Goal: Task Accomplishment & Management: Complete application form

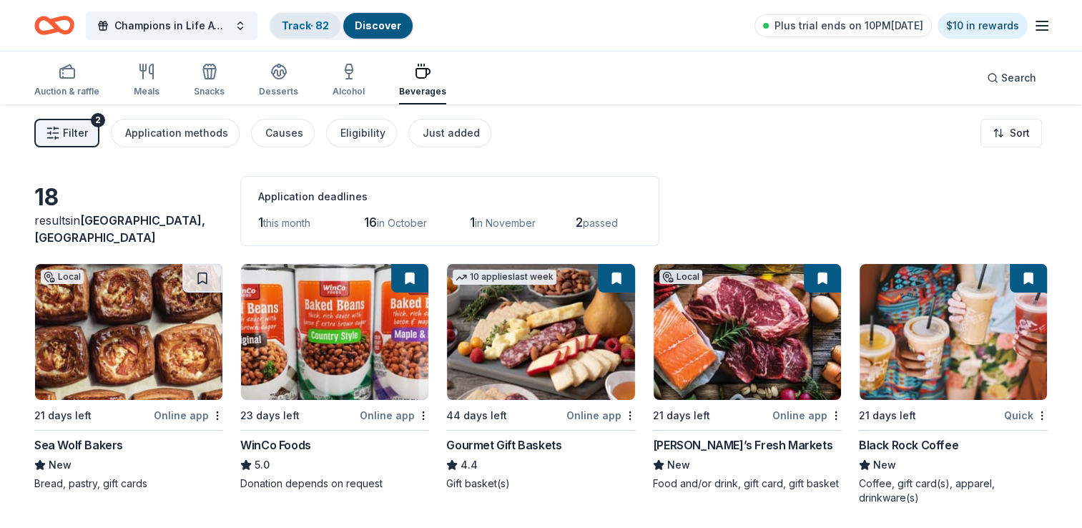
click at [323, 26] on link "Track · 82" at bounding box center [305, 25] width 47 height 12
click at [298, 24] on link "Track · 82" at bounding box center [305, 25] width 47 height 12
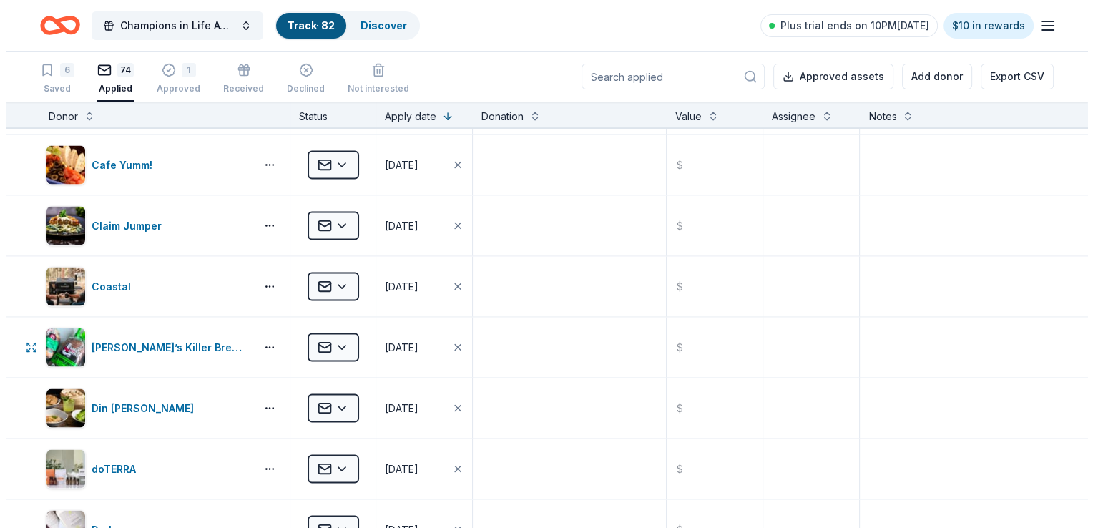
scroll to position [2861, 0]
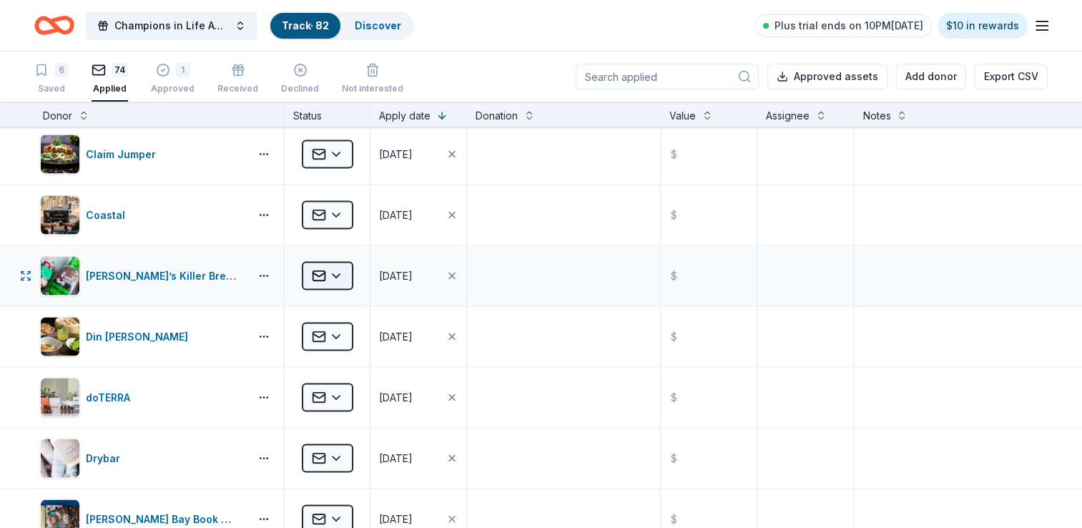
click at [347, 268] on html "Champions in Life Awards Dinner & Fundraiser Track · 82 Discover Plus trial end…" at bounding box center [541, 264] width 1082 height 528
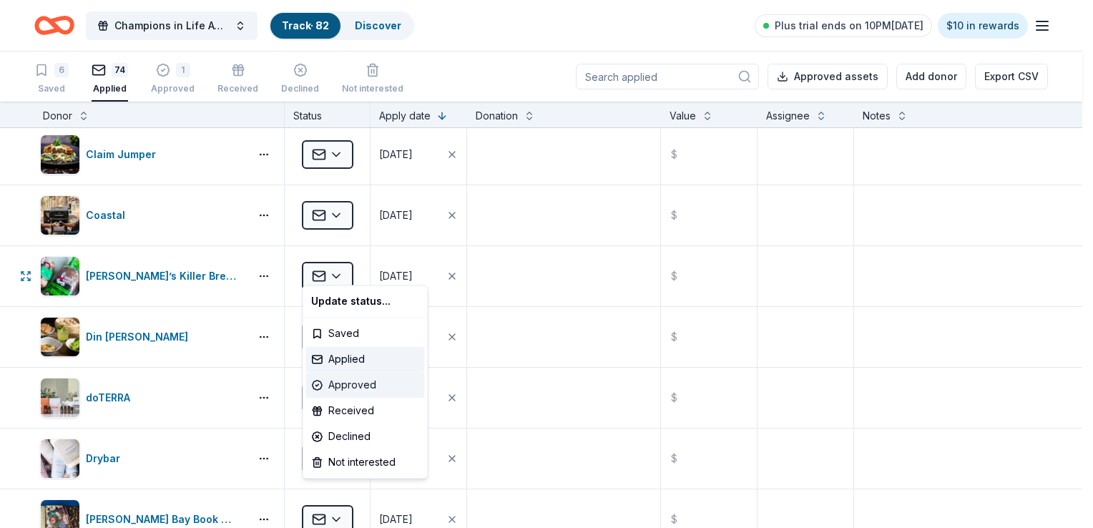
click at [358, 391] on div "Approved" at bounding box center [364, 385] width 119 height 26
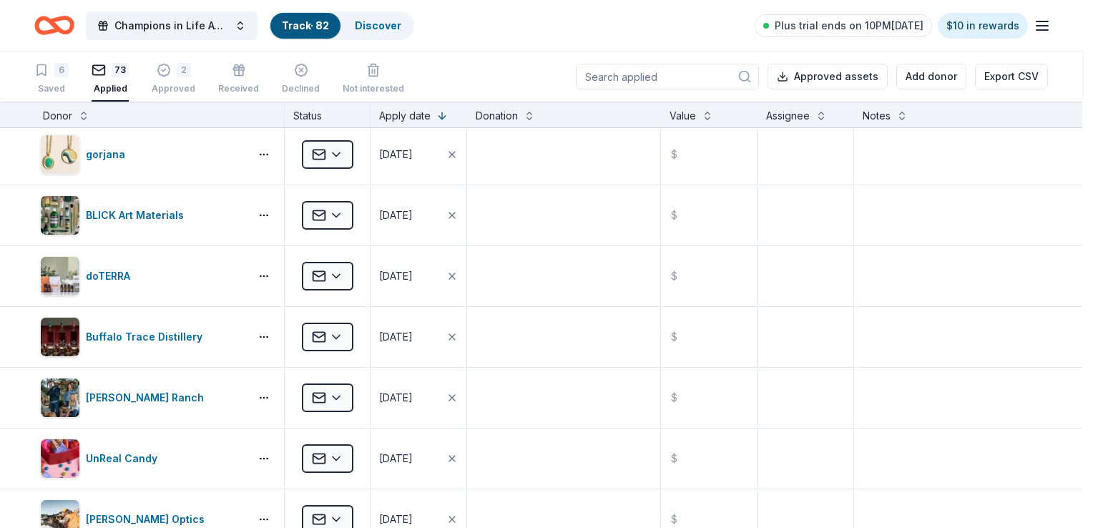
scroll to position [2436, 0]
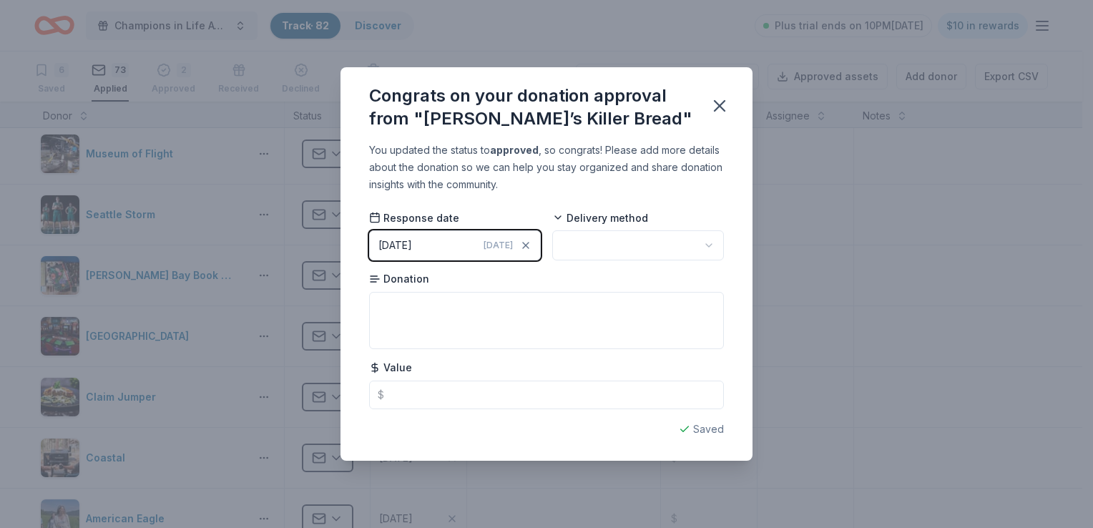
click at [672, 247] on html "Champions in Life Awards Dinner & Fundraiser Track · 82 Discover Plus trial end…" at bounding box center [546, 264] width 1093 height 528
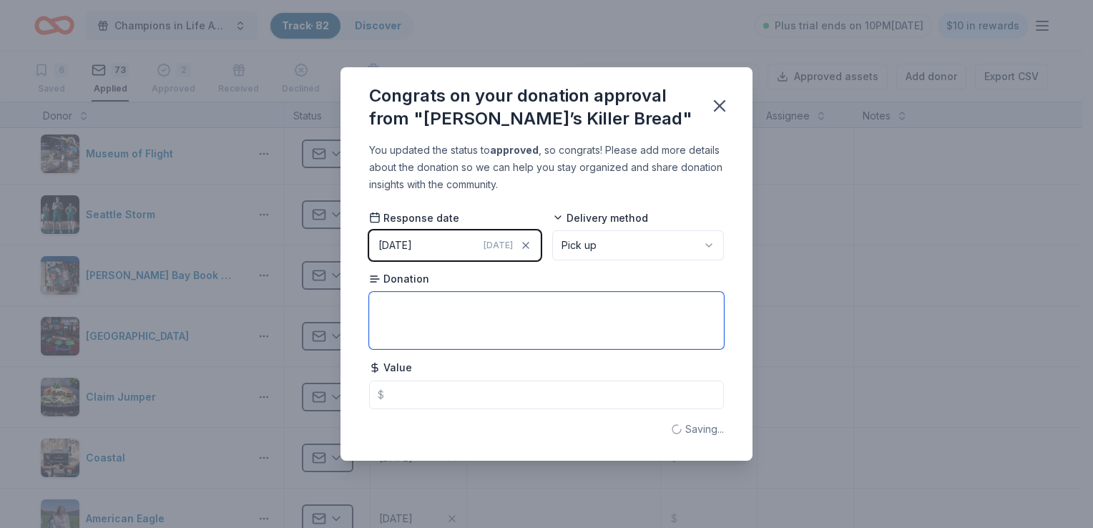
click at [413, 309] on textarea at bounding box center [546, 320] width 355 height 57
paste textarea "1 Gift Pack(s) which includes: 1 DKB Reusable thermal Bag 1 DKB Apron 1 DKB hot…"
type textarea "1 Gift Pack(s) which includes: 1 DKB Reusable thermal Bag 1 DKB Apron 1 DKB hot…"
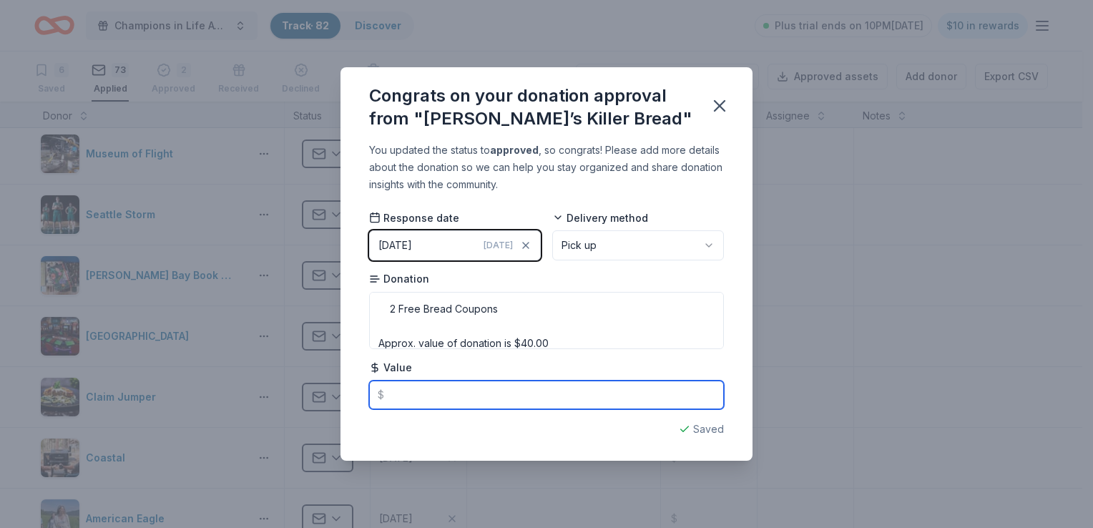
click at [501, 383] on input "text" at bounding box center [546, 395] width 355 height 29
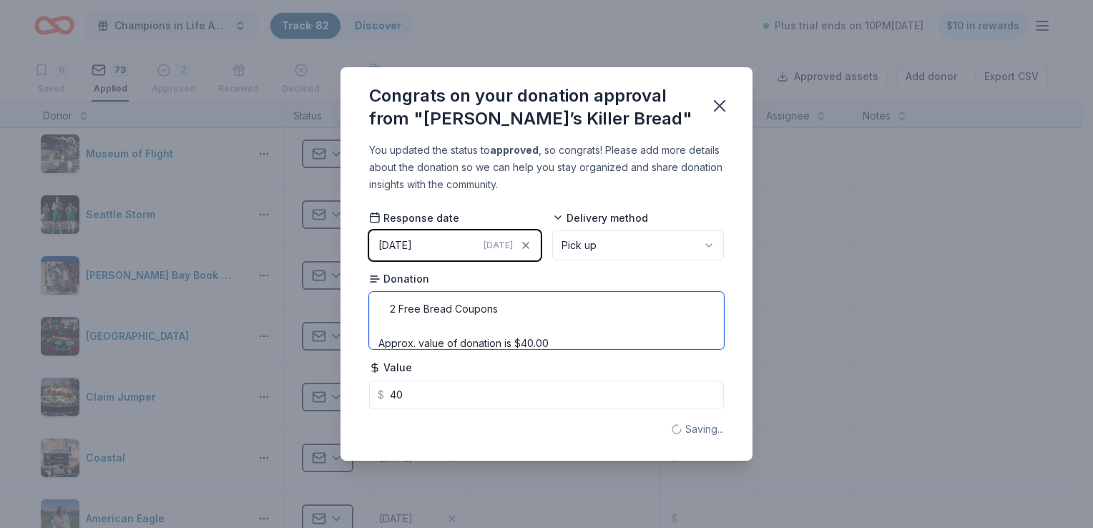
type input "40.00"
drag, startPoint x: 555, startPoint y: 342, endPoint x: 249, endPoint y: 345, distance: 306.2
click at [249, 345] on div "Congrats on your donation approval from "[PERSON_NAME]’s Killer Bread" You upda…" at bounding box center [546, 264] width 1093 height 528
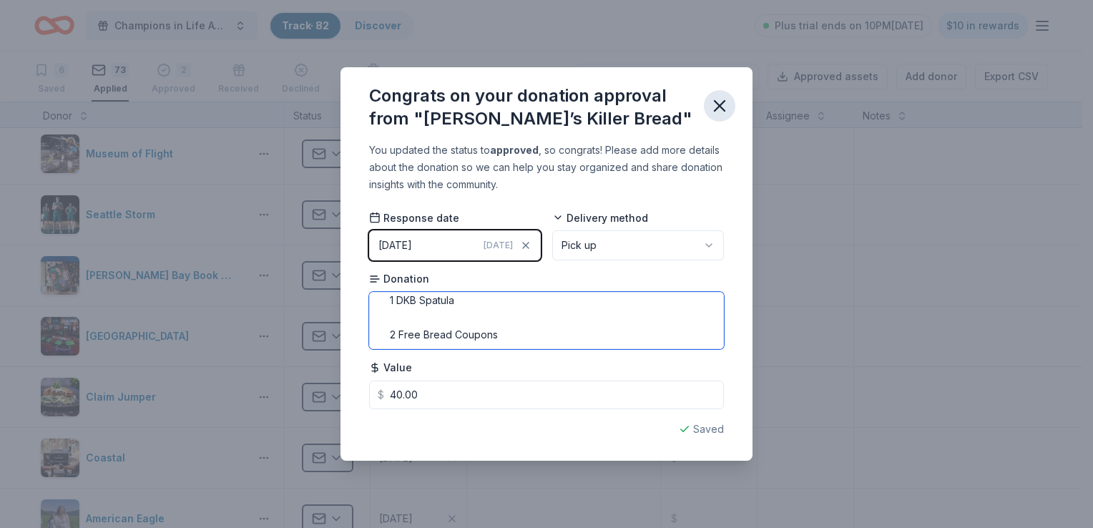
type textarea "1 Gift Pack(s) which includes: 1 DKB Reusable thermal Bag 1 DKB Apron 1 DKB hot…"
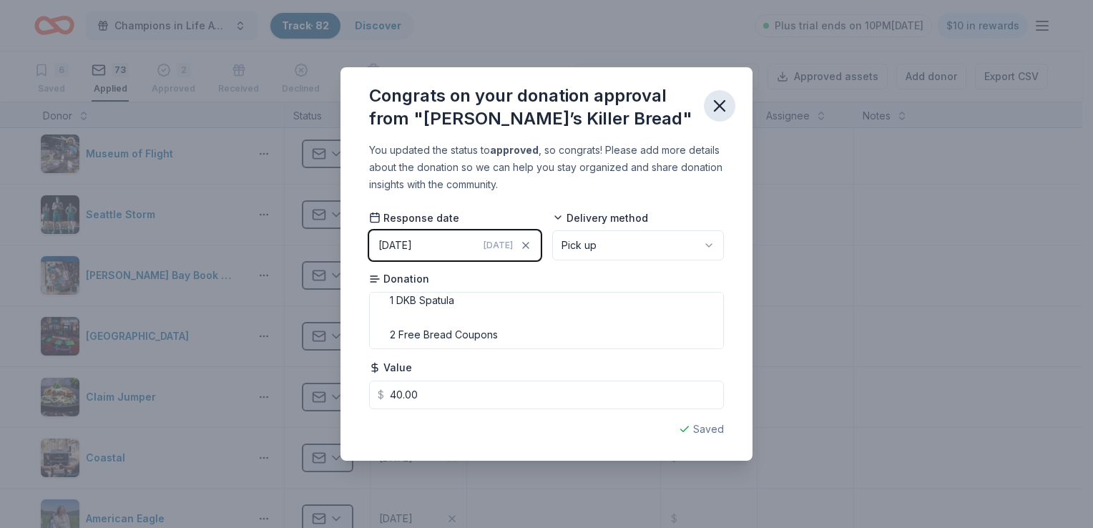
click at [718, 107] on icon "button" at bounding box center [720, 106] width 10 height 10
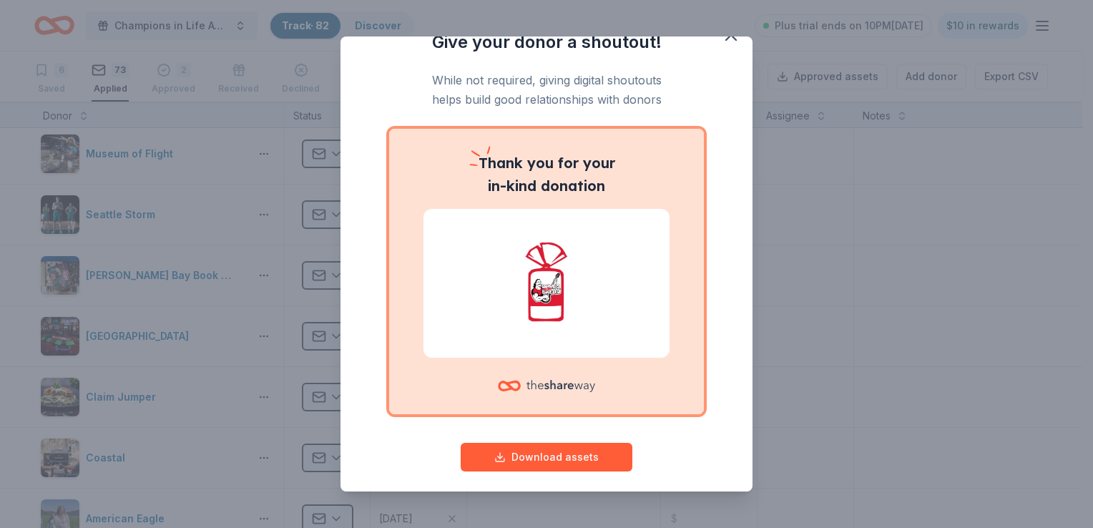
scroll to position [34, 0]
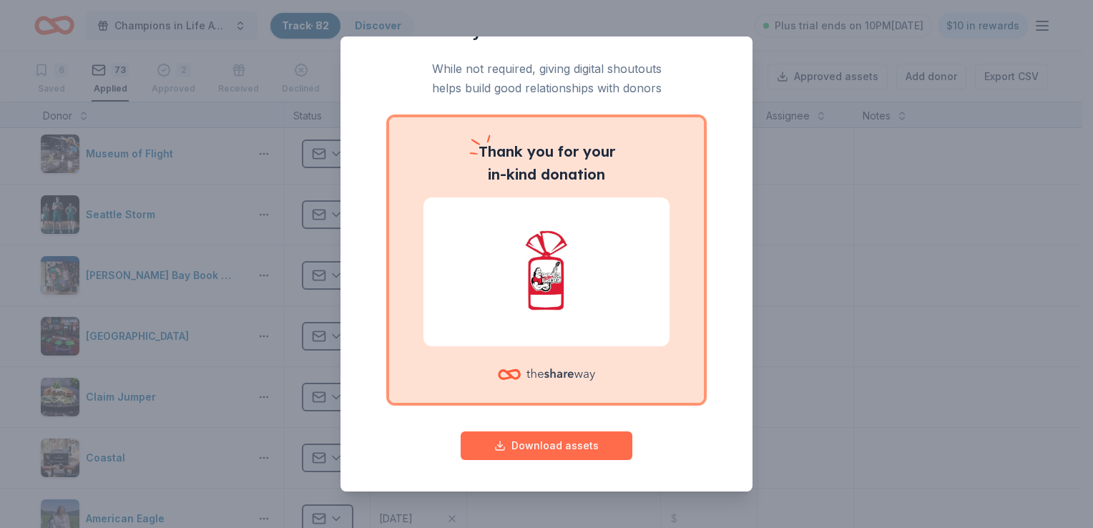
click at [544, 456] on button "Download assets" at bounding box center [547, 445] width 172 height 29
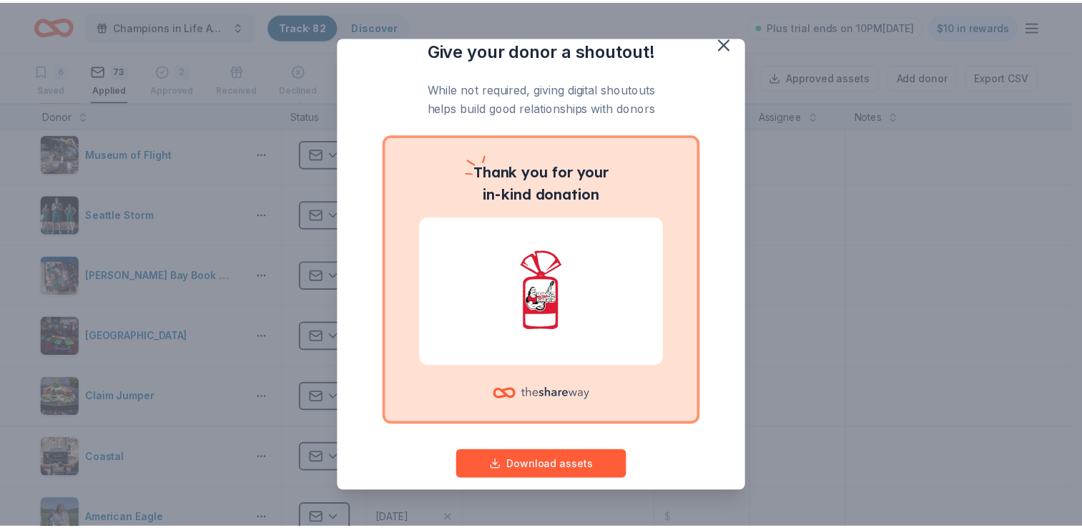
scroll to position [0, 0]
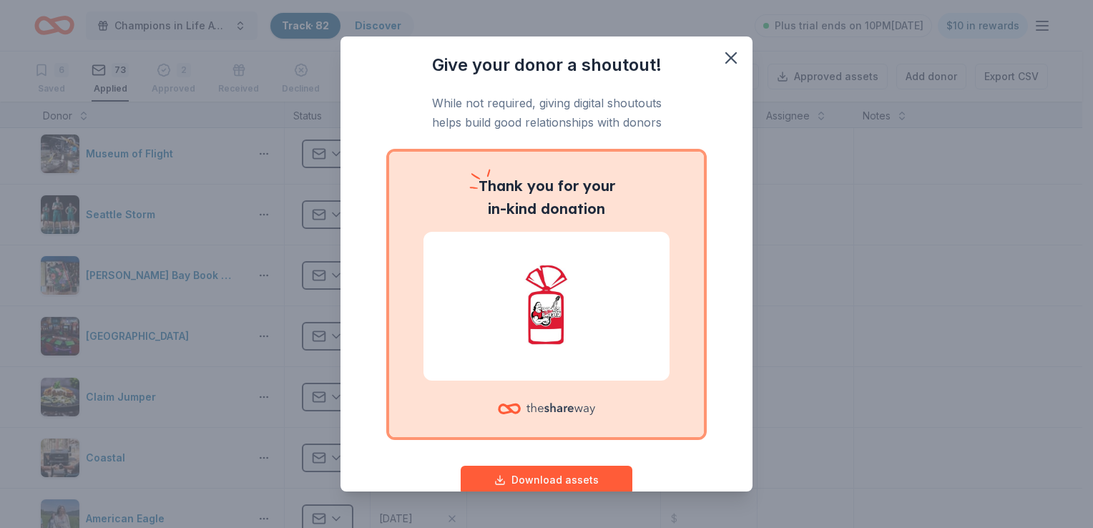
click at [257, 97] on div "Give your donor a shoutout! While not required, giving digital shoutouts helps …" at bounding box center [546, 264] width 1093 height 528
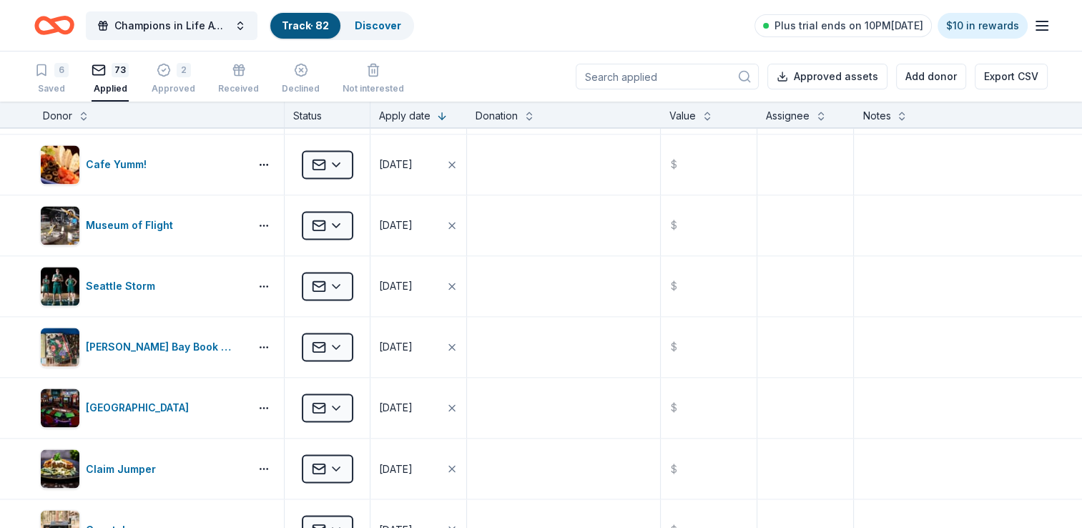
scroll to position [2436, 0]
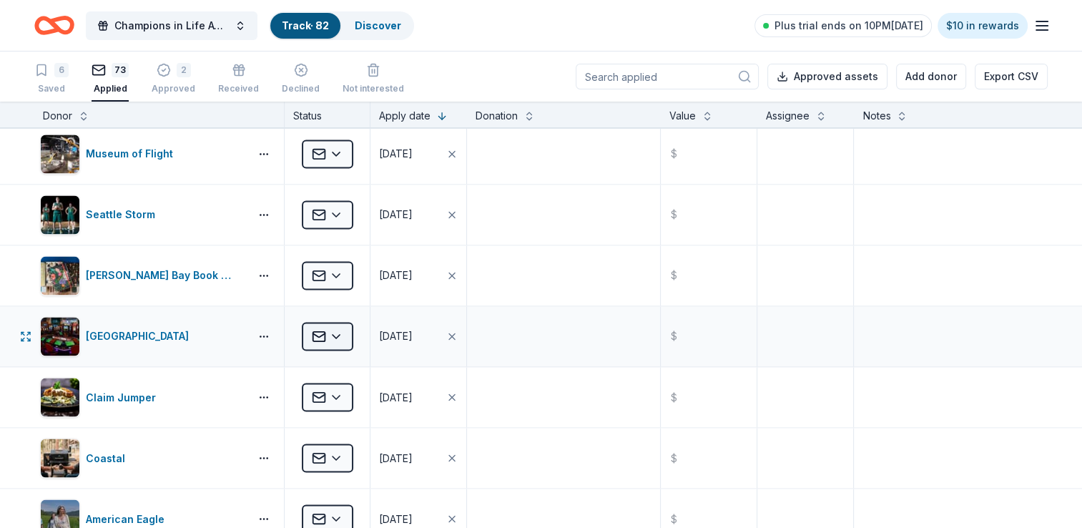
click at [340, 333] on html "Champions in Life Awards Dinner & Fundraiser Track · 82 Discover Plus trial end…" at bounding box center [541, 264] width 1082 height 528
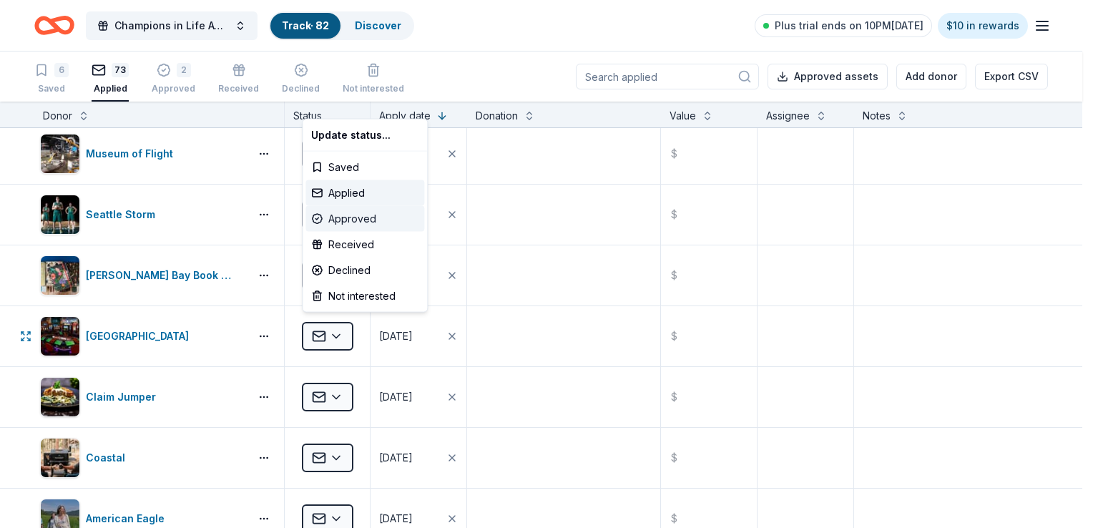
click at [353, 215] on div "Approved" at bounding box center [364, 219] width 119 height 26
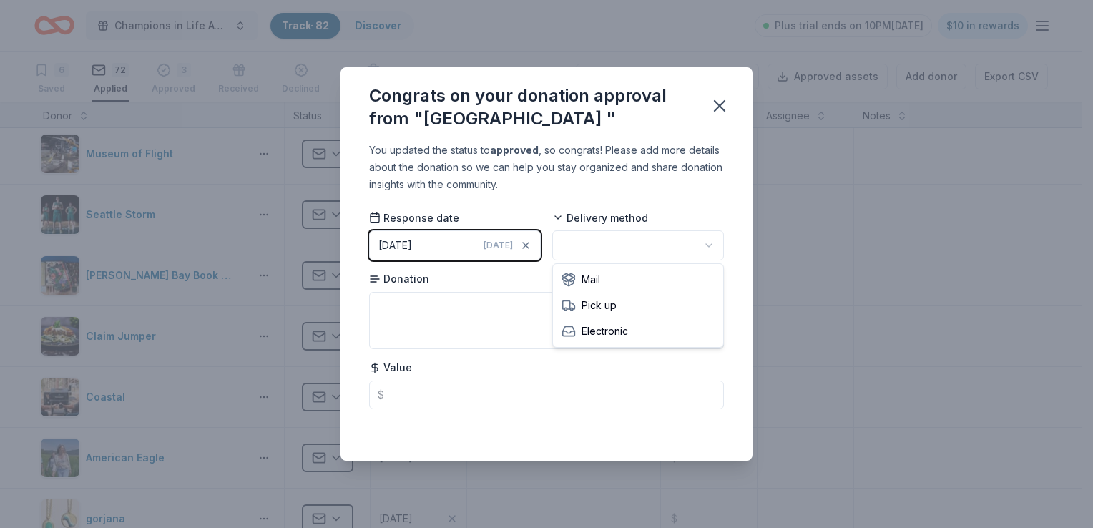
click at [706, 251] on html "Champions in Life Awards Dinner & Fundraiser Track · 82 Discover Plus trial end…" at bounding box center [546, 264] width 1093 height 528
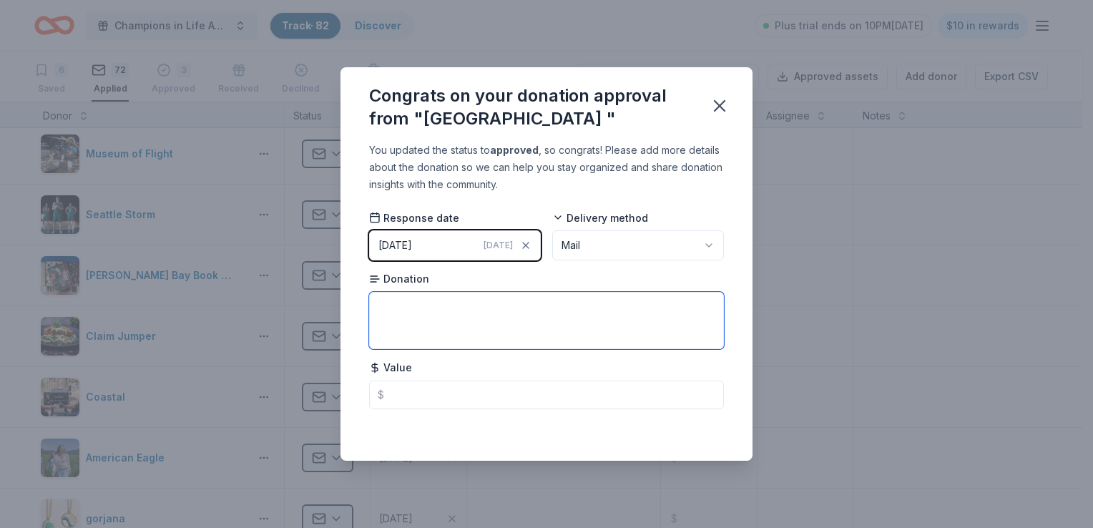
click at [452, 315] on textarea at bounding box center [546, 320] width 355 height 57
paste textarea "one-night stay in our lodge in a cozy standard room plus a $100 promotional din…"
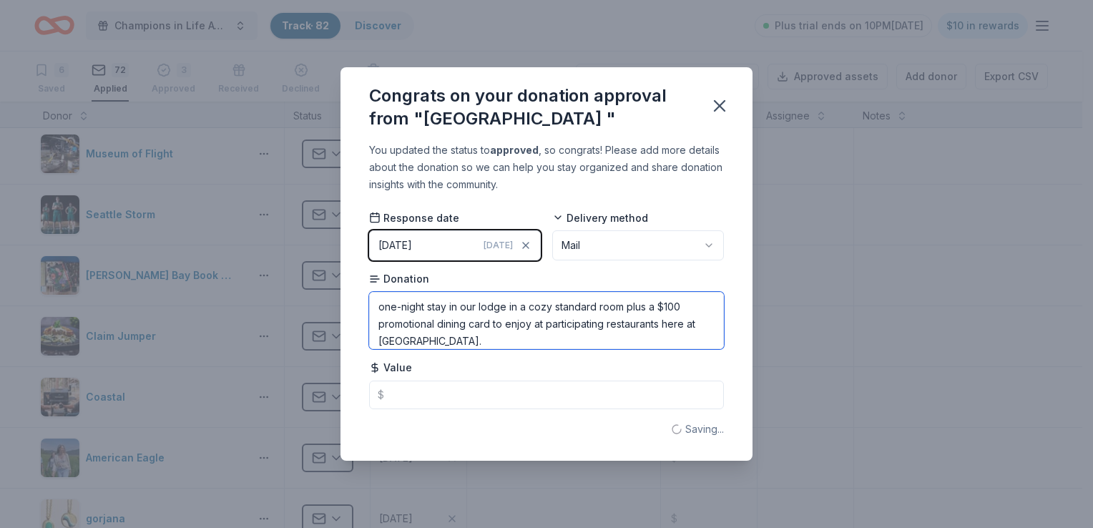
type textarea "one-night stay in our lodge in a cozy standard room plus a $100 promotional din…"
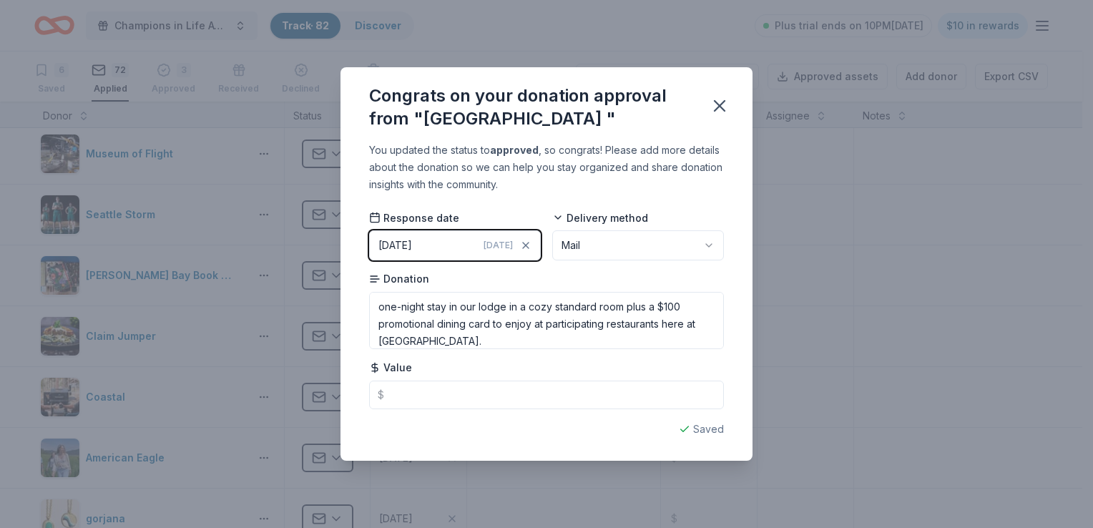
click at [487, 411] on div "You updated the status to approved , so congrats! Please add more details about…" at bounding box center [546, 301] width 412 height 318
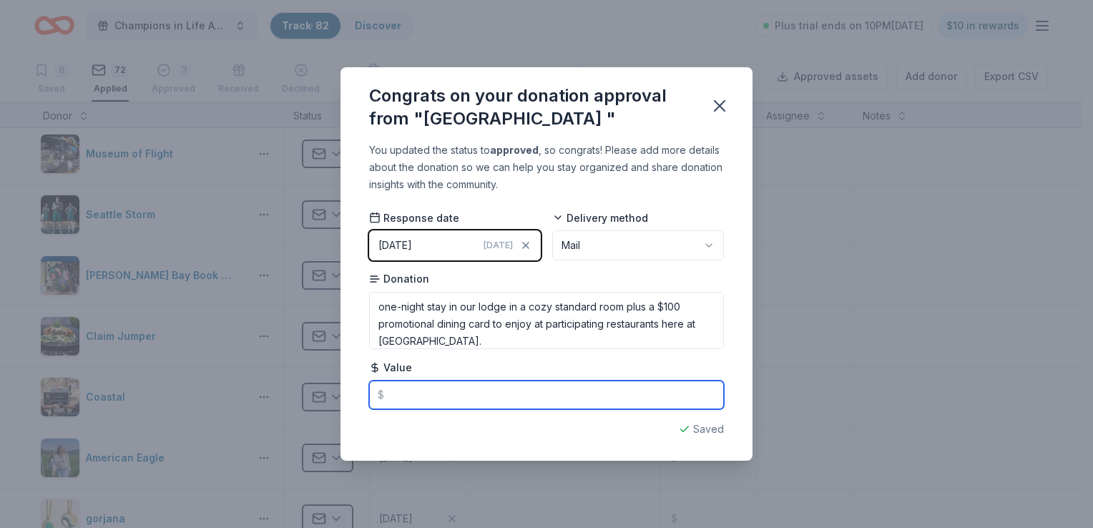
click at [494, 398] on input "text" at bounding box center [546, 395] width 355 height 29
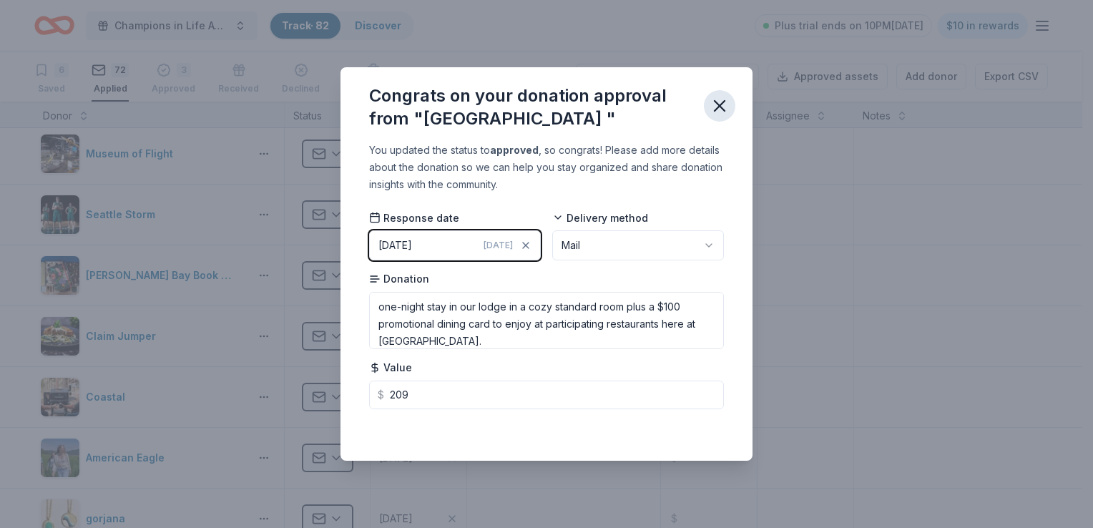
type input "209.00"
click at [727, 107] on icon "button" at bounding box center [720, 106] width 20 height 20
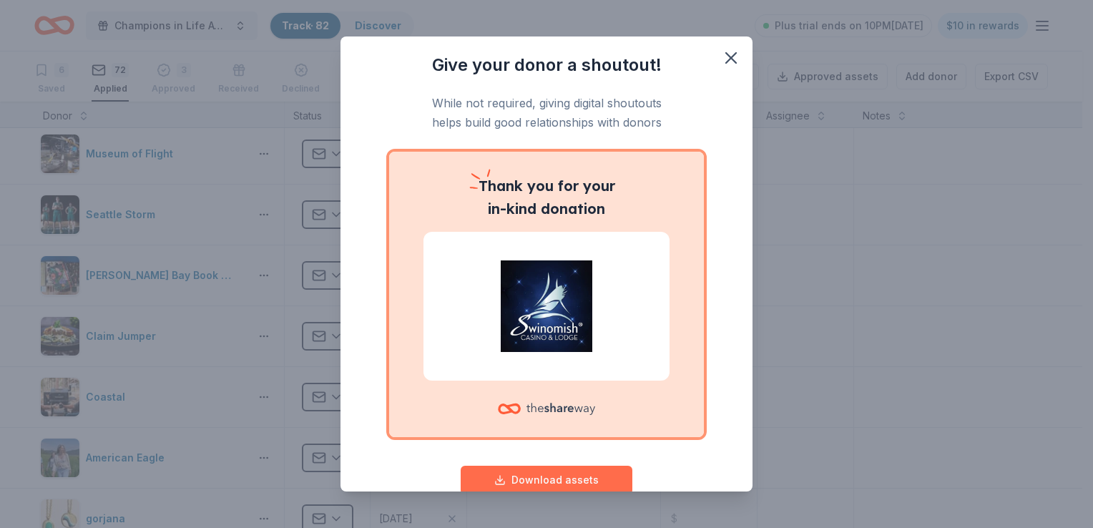
click at [558, 487] on button "Download assets" at bounding box center [547, 480] width 172 height 29
drag, startPoint x: 719, startPoint y: 56, endPoint x: 650, endPoint y: 51, distance: 68.8
click at [726, 56] on icon "button" at bounding box center [731, 58] width 10 height 10
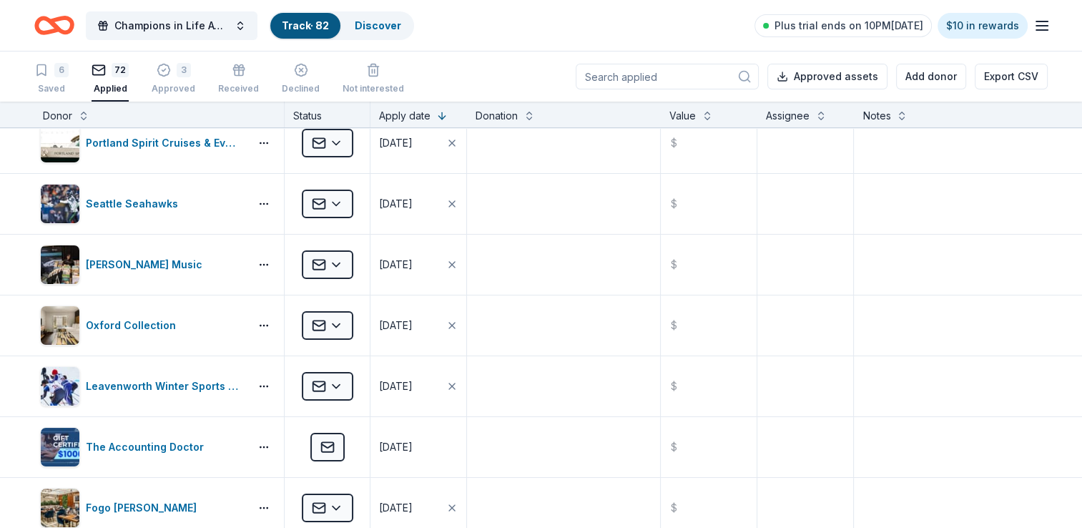
scroll to position [0, 0]
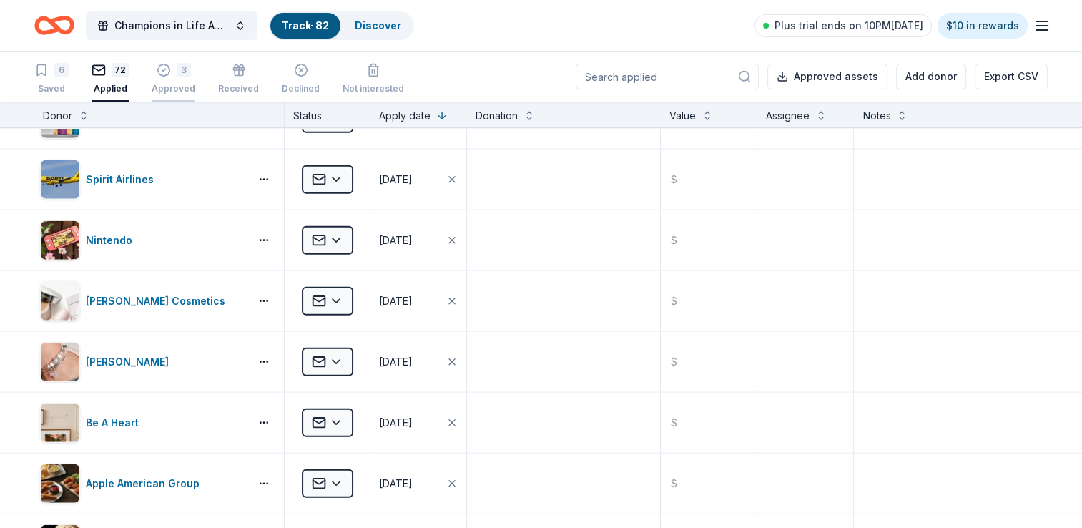
click at [187, 87] on div "Approved" at bounding box center [174, 81] width 44 height 11
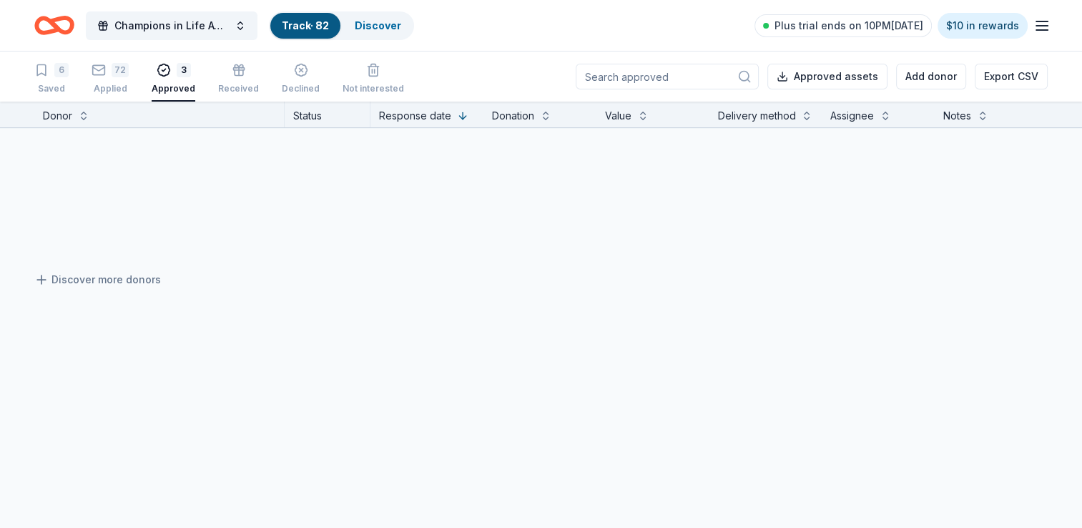
scroll to position [67, 0]
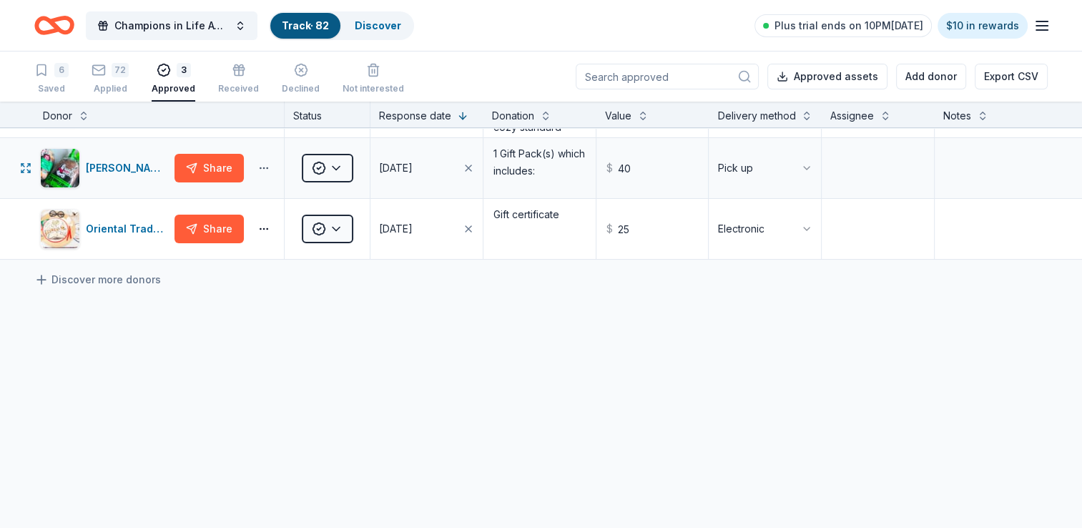
click at [268, 170] on button "button" at bounding box center [264, 167] width 29 height 11
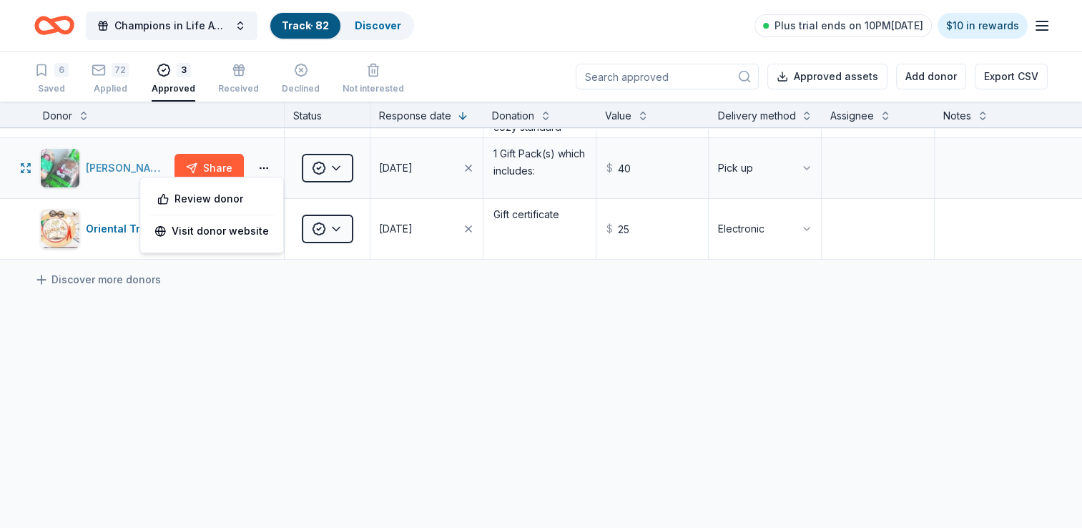
click at [99, 173] on div "[PERSON_NAME]’s Killer Bread" at bounding box center [127, 168] width 83 height 17
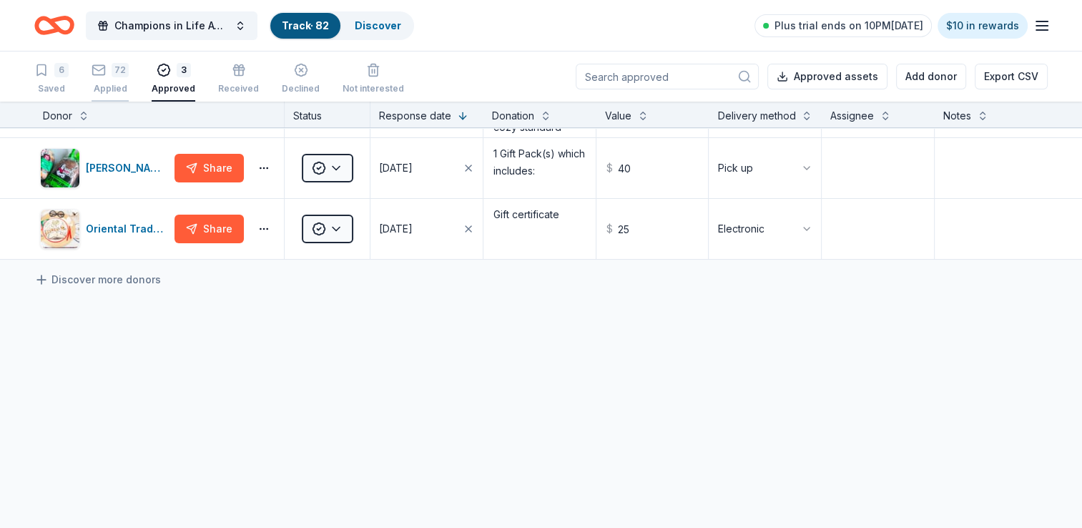
click at [114, 84] on div "Applied" at bounding box center [110, 88] width 37 height 11
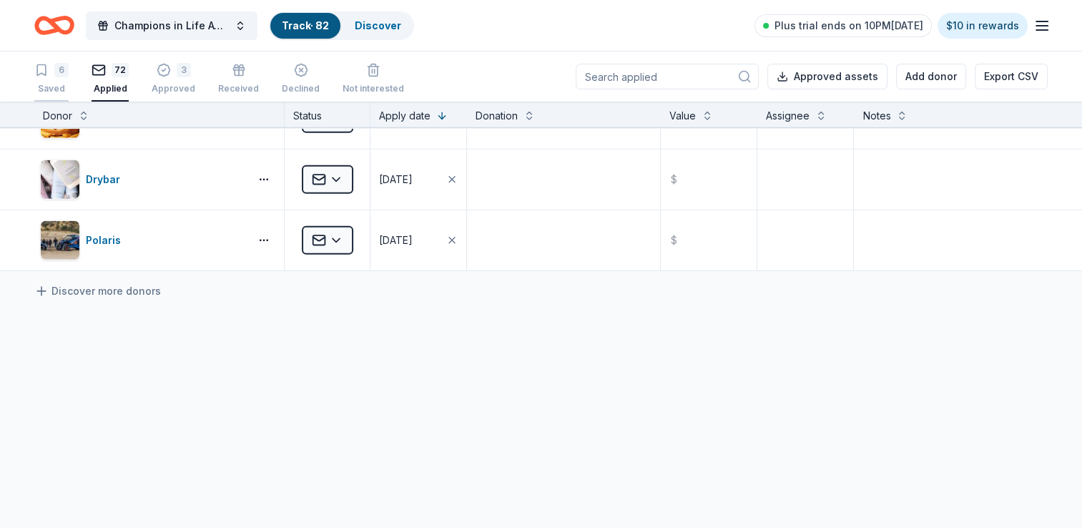
click at [53, 84] on div "Saved" at bounding box center [51, 88] width 34 height 11
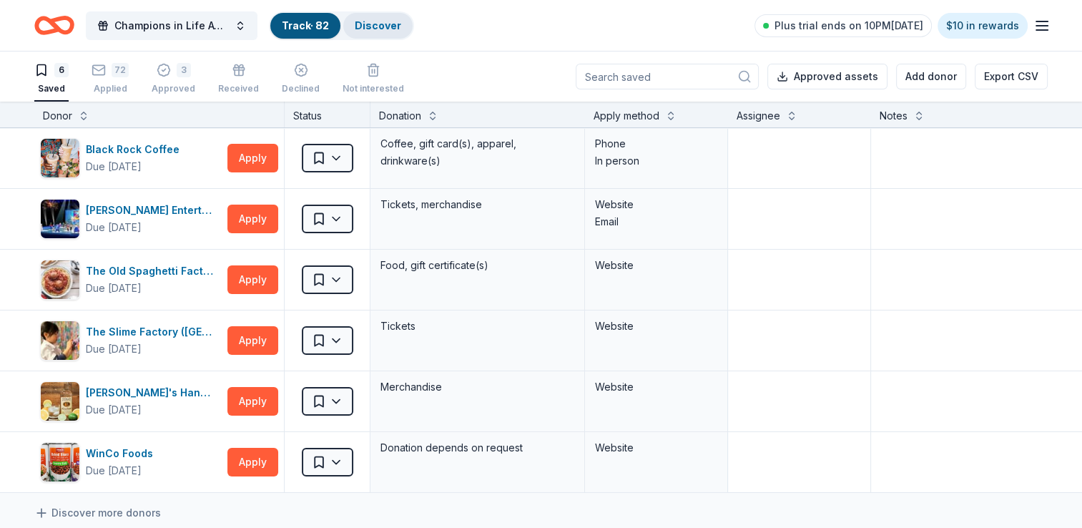
click at [383, 22] on link "Discover" at bounding box center [378, 25] width 46 height 12
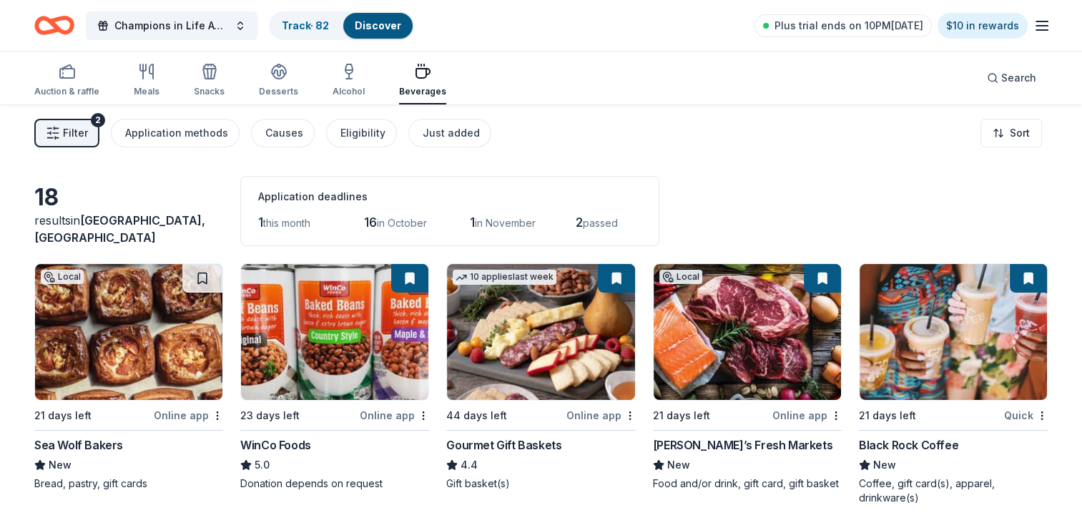
click at [105, 84] on div "Auction & raffle Meals Snacks Desserts Alcohol Beverages" at bounding box center [240, 80] width 412 height 47
click at [62, 92] on div "Auction & raffle" at bounding box center [66, 91] width 65 height 11
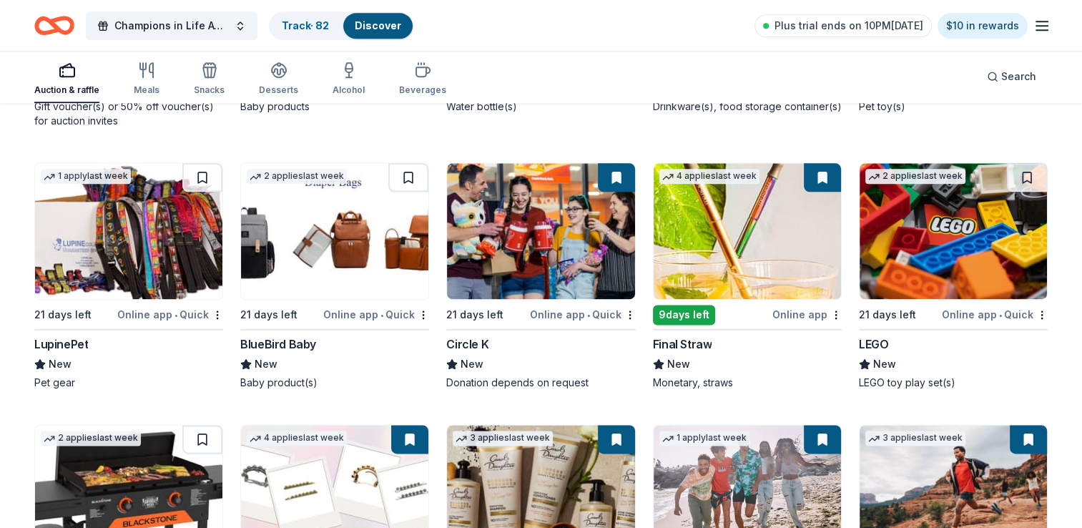
scroll to position [7347, 0]
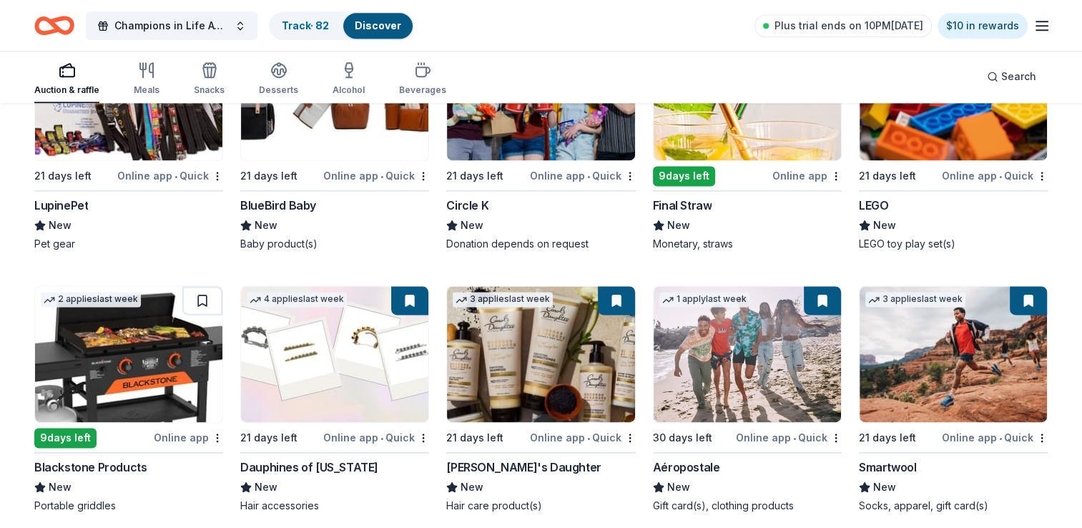
click at [180, 438] on div "Online app" at bounding box center [188, 437] width 69 height 18
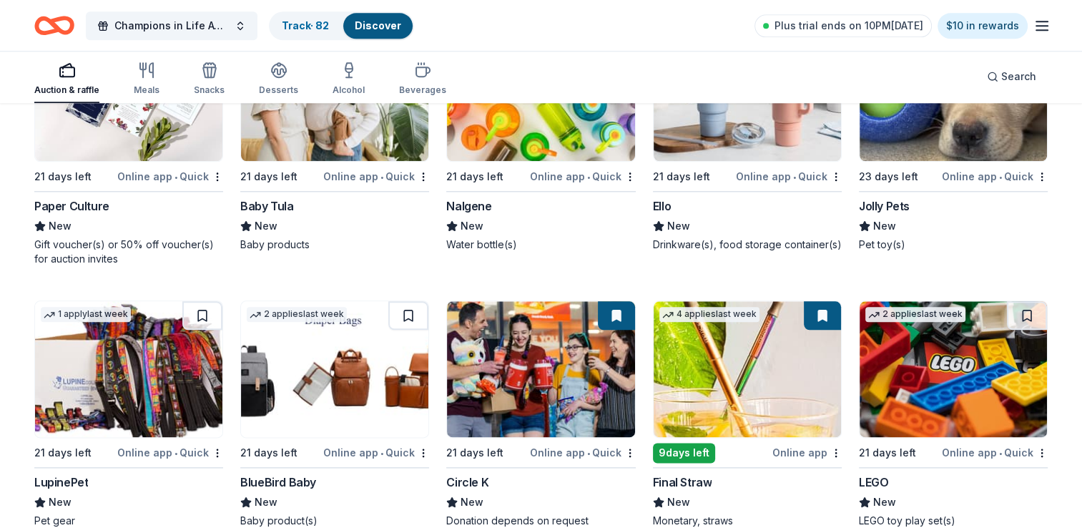
scroll to position [6989, 0]
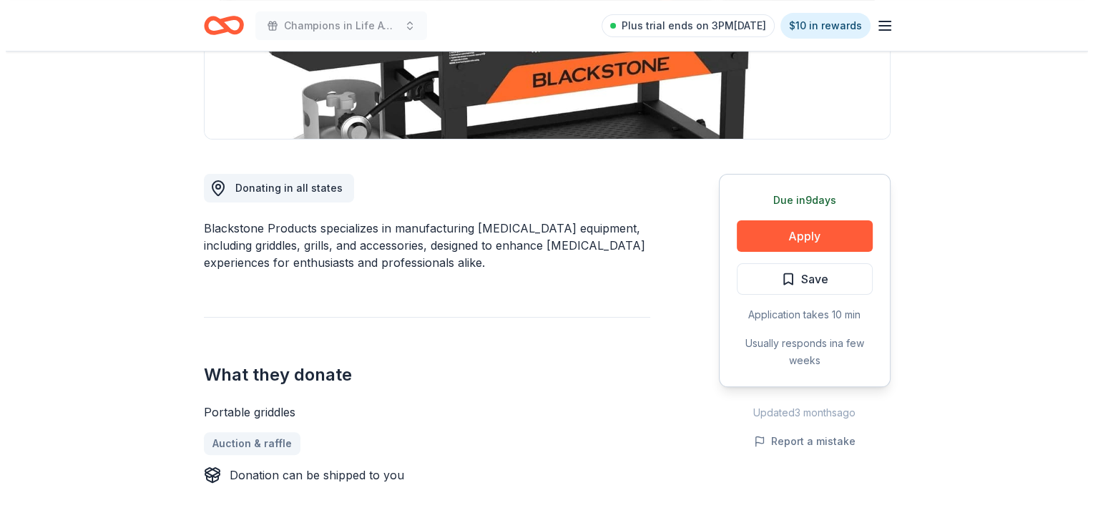
scroll to position [358, 0]
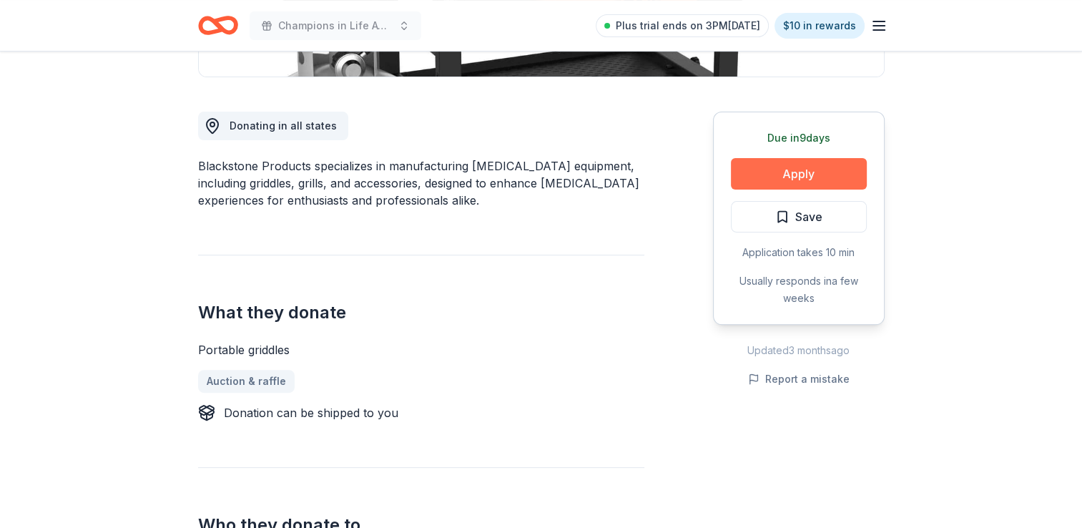
click at [801, 162] on button "Apply" at bounding box center [799, 173] width 136 height 31
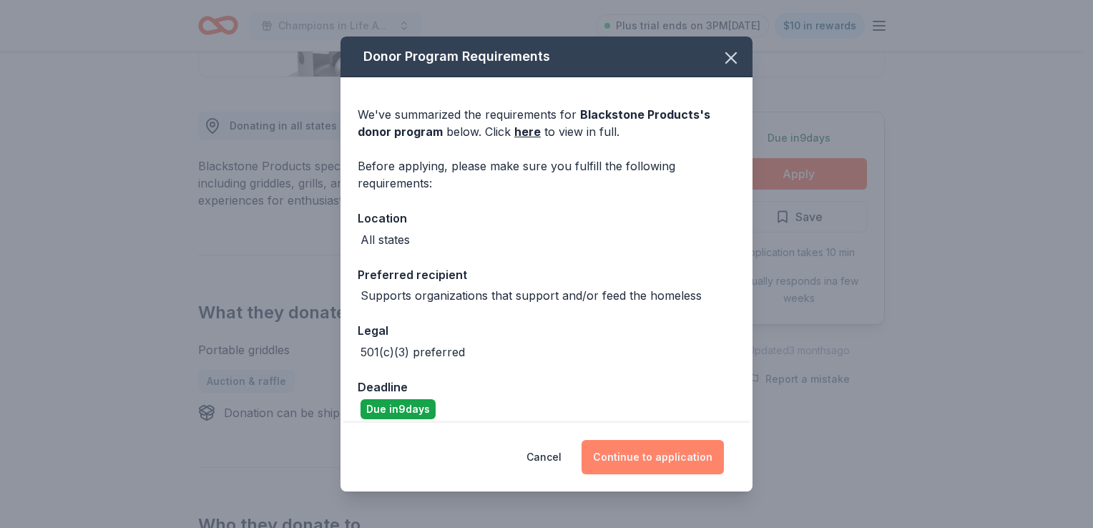
click at [676, 453] on button "Continue to application" at bounding box center [653, 457] width 142 height 34
